Goal: Task Accomplishment & Management: Manage account settings

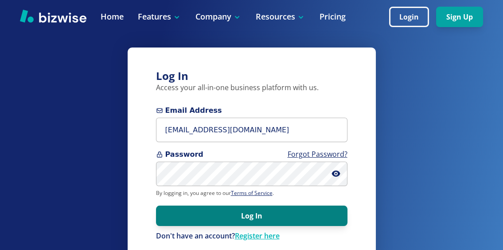
click at [250, 214] on button "Log In" at bounding box center [252, 215] width 192 height 20
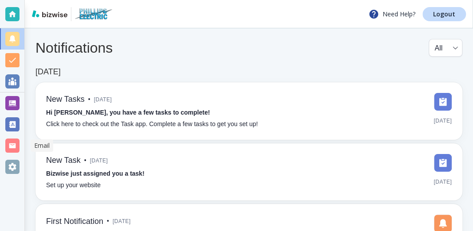
click at [9, 143] on div at bounding box center [12, 146] width 14 height 14
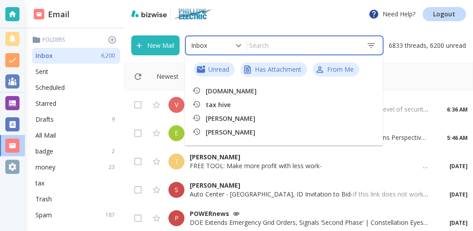
click at [258, 49] on input "text" at bounding box center [303, 46] width 112 height 16
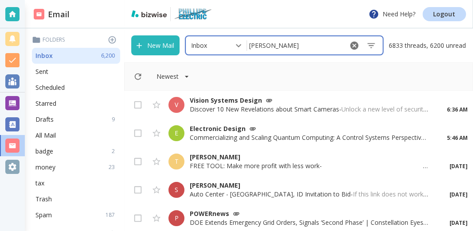
type input "platt"
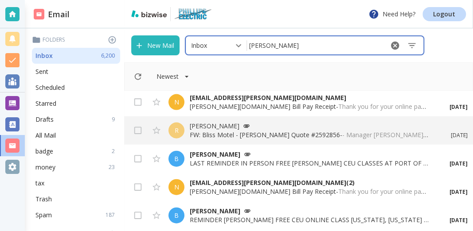
scroll to position [858, 0]
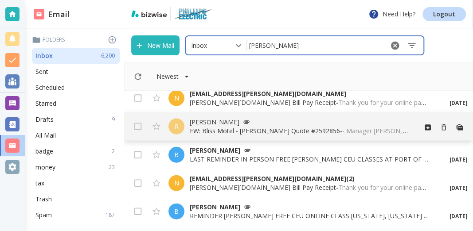
click at [221, 131] on p "FW: Bliss Motel - Platt Quote #2592856 - - Manager Platt Electric Twin Falls, I…" at bounding box center [299, 131] width 219 height 9
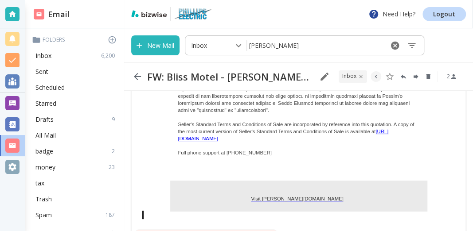
scroll to position [686, 0]
